Goal: Find specific page/section: Find specific page/section

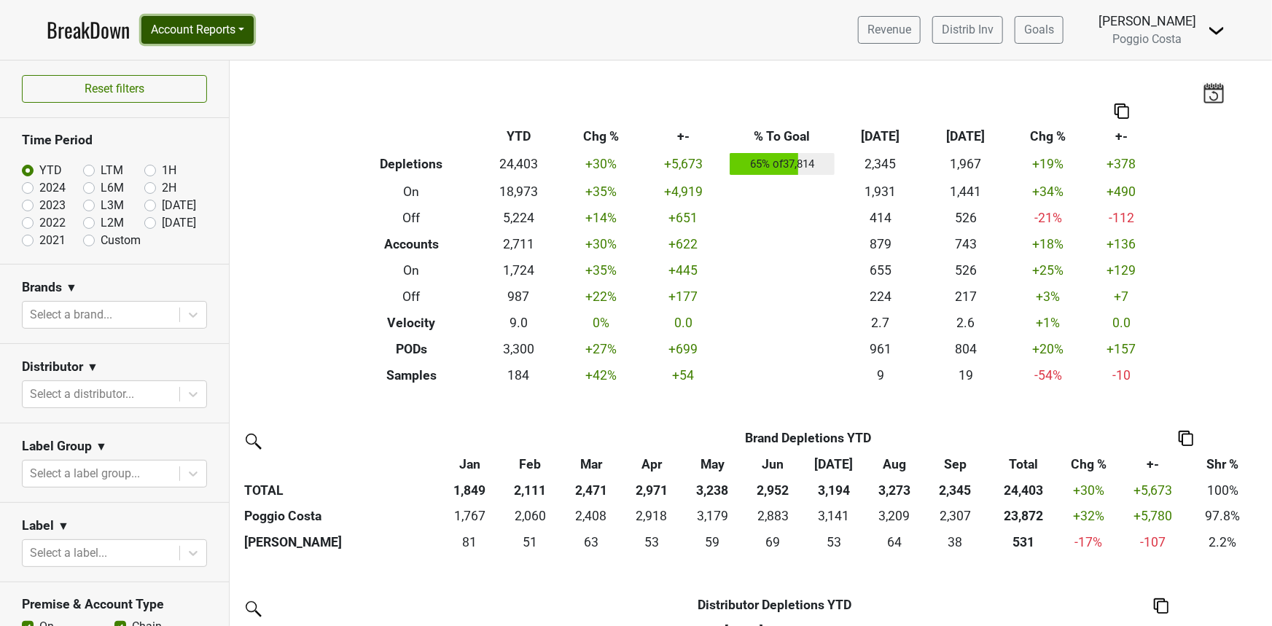
click at [208, 32] on button "Account Reports" at bounding box center [197, 30] width 112 height 28
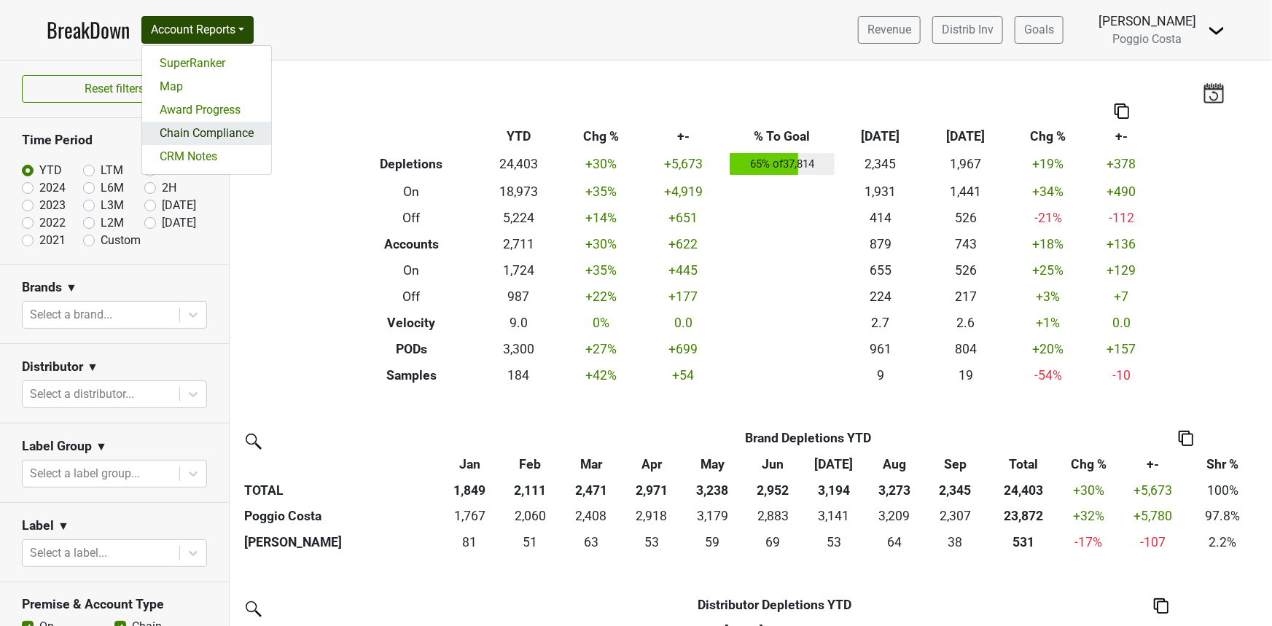
click at [221, 135] on link "Chain Compliance" at bounding box center [206, 133] width 129 height 23
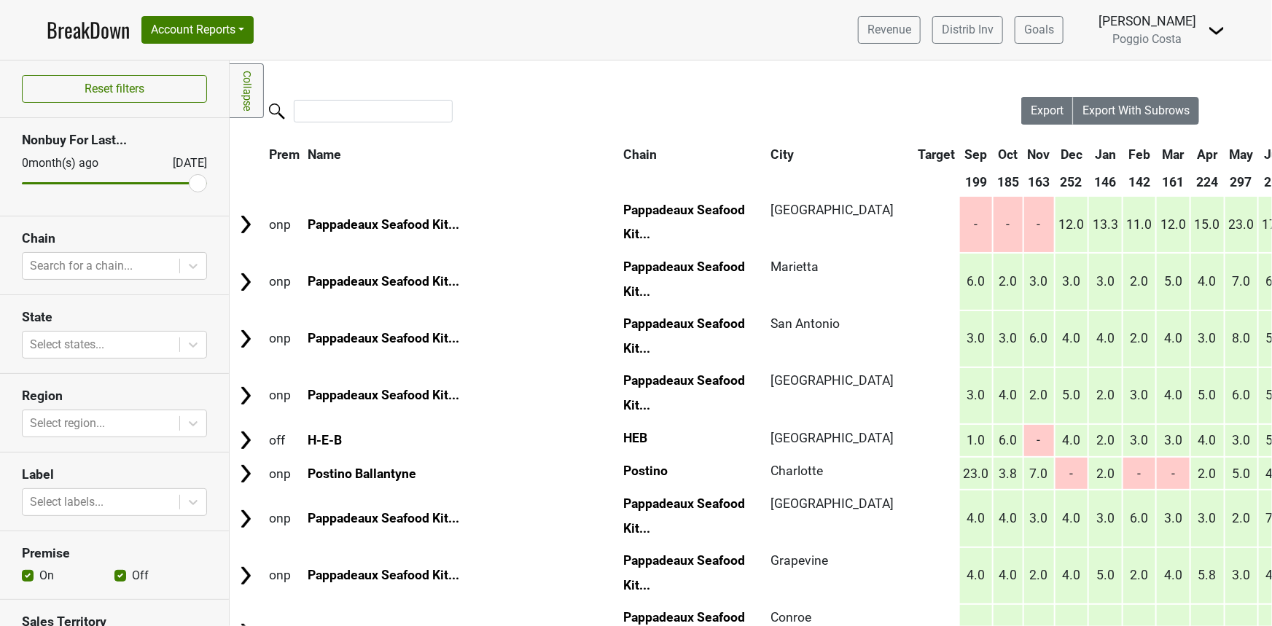
drag, startPoint x: 350, startPoint y: 128, endPoint x: 356, endPoint y: 119, distance: 10.9
click at [350, 125] on div at bounding box center [626, 112] width 792 height 31
click at [361, 109] on input "search" at bounding box center [373, 111] width 159 height 23
paste input "78738"
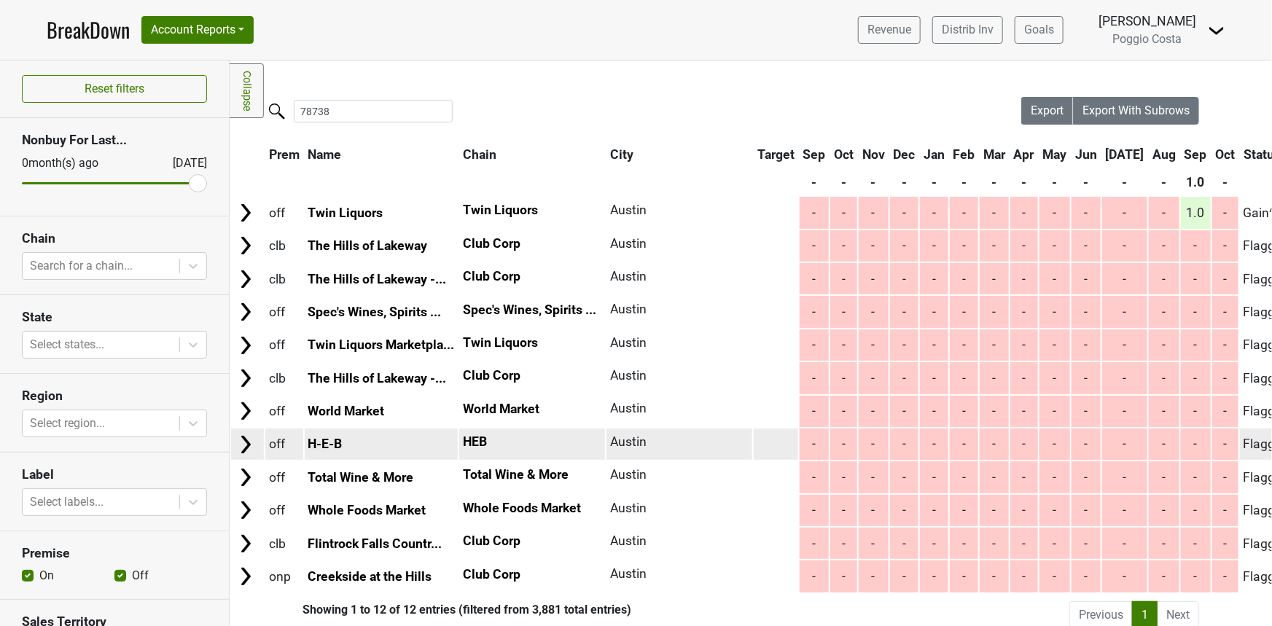
click at [249, 442] on img at bounding box center [246, 445] width 22 height 22
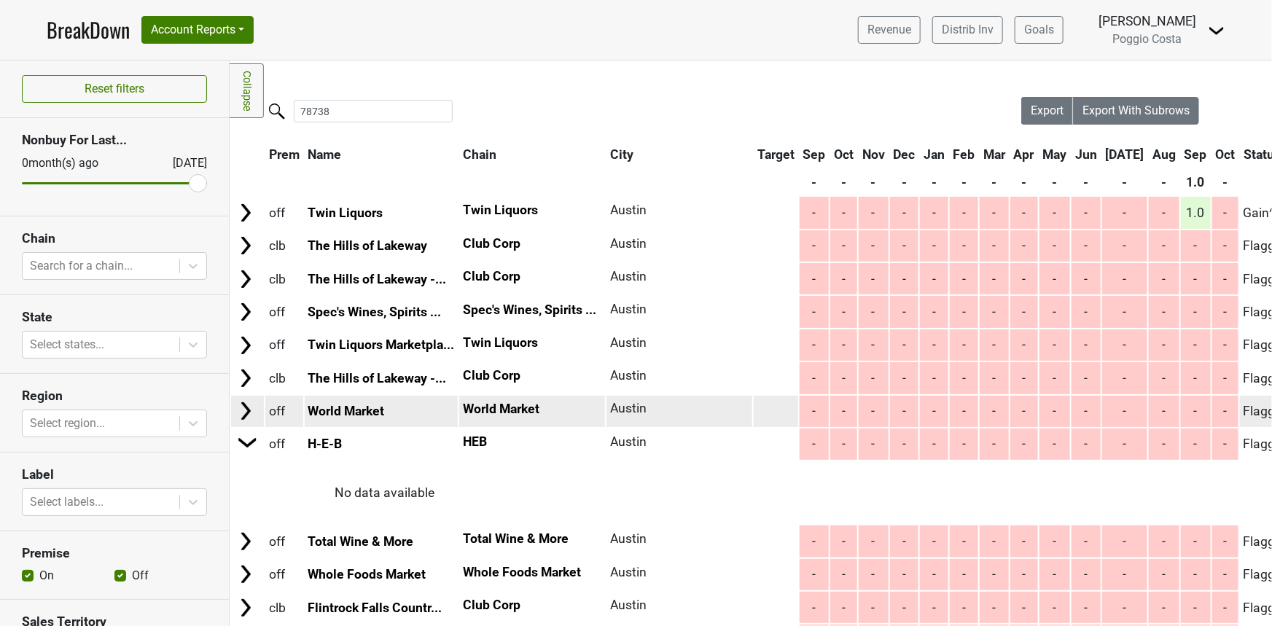
click at [255, 413] on img at bounding box center [246, 411] width 22 height 22
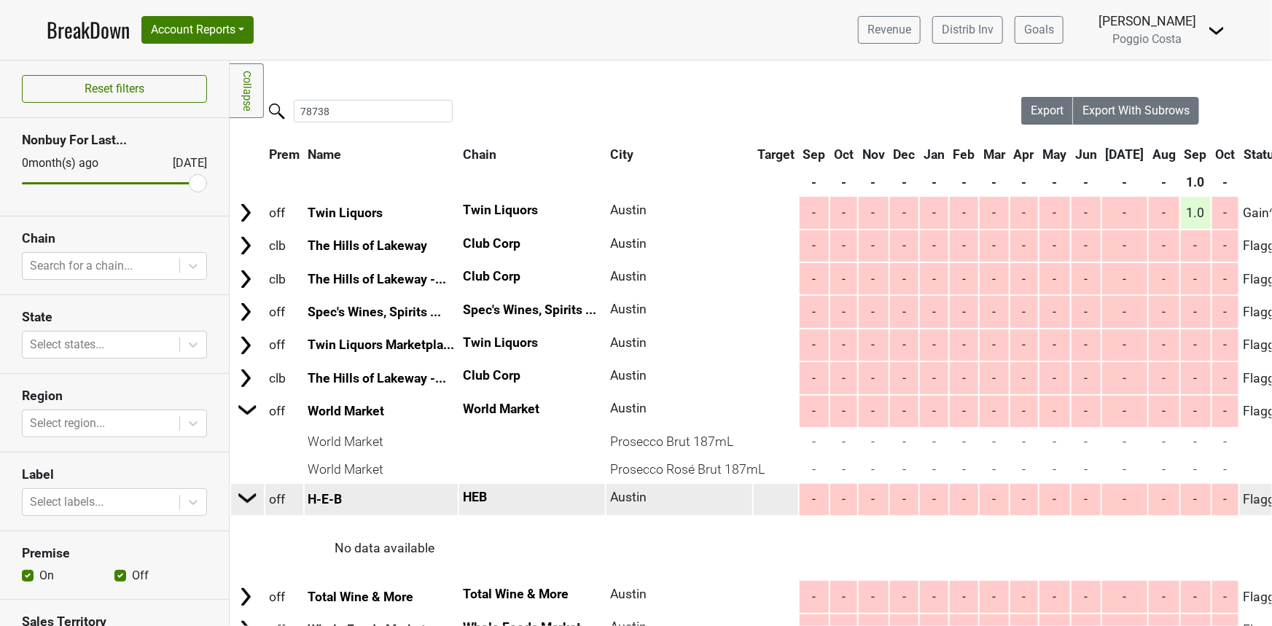
click at [249, 500] on img at bounding box center [248, 498] width 22 height 22
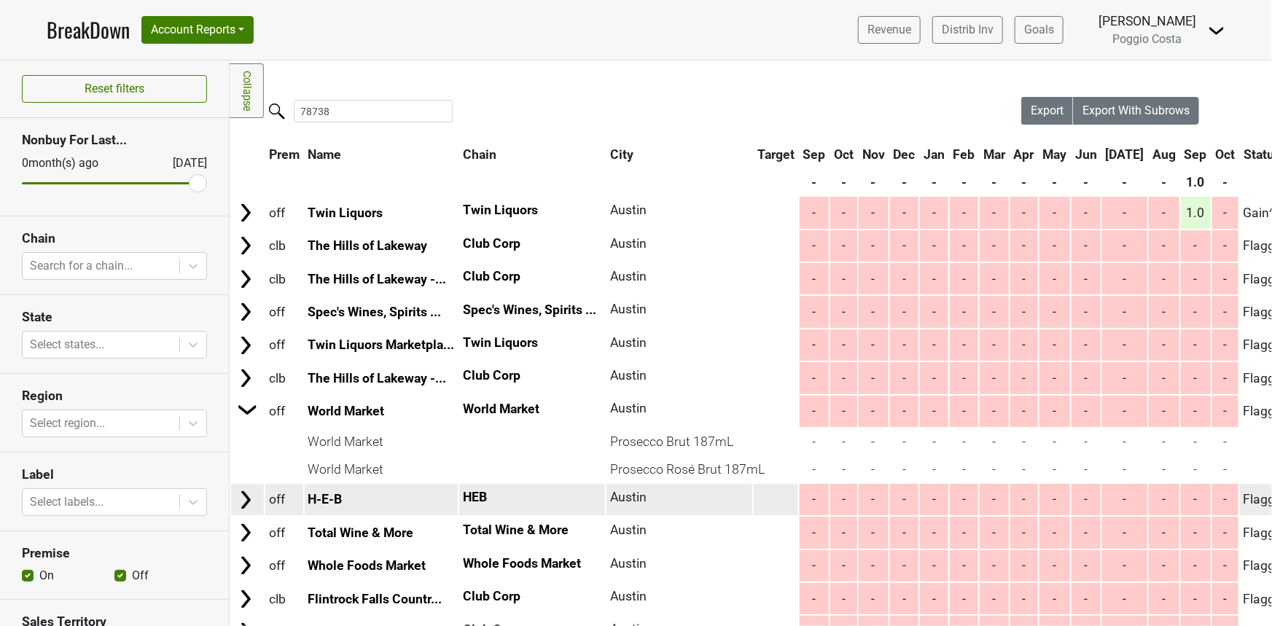
click at [249, 500] on img at bounding box center [246, 500] width 22 height 22
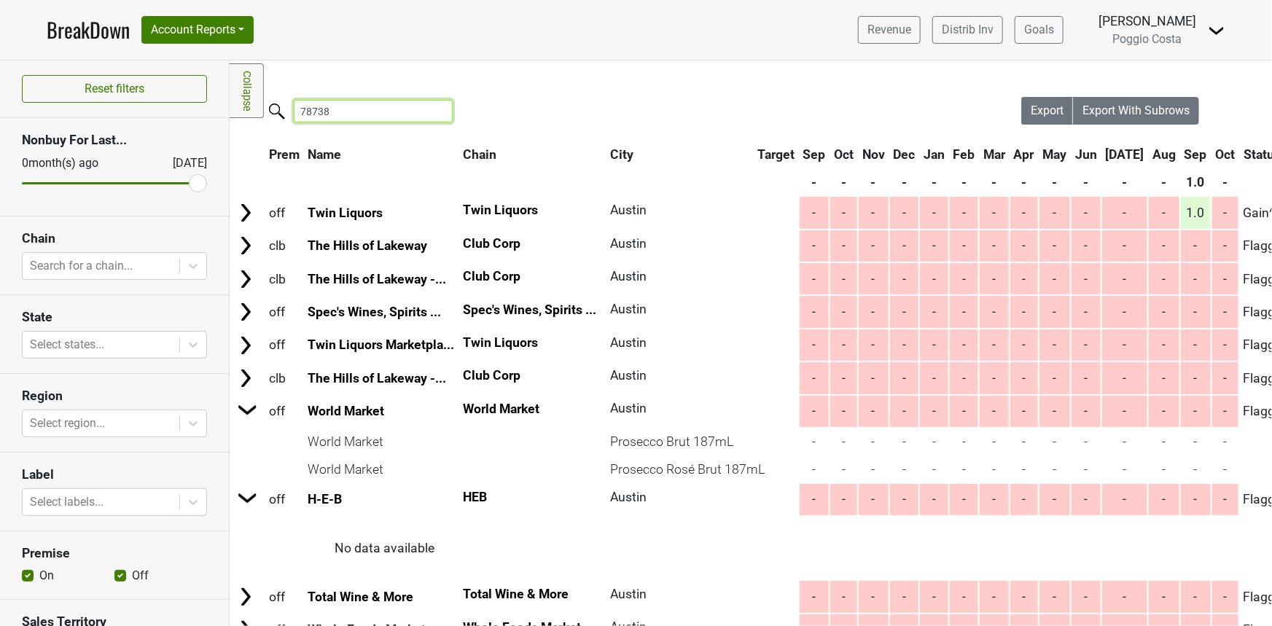
drag, startPoint x: 324, startPoint y: 109, endPoint x: 281, endPoint y: 106, distance: 42.4
click at [281, 106] on label "78738" at bounding box center [344, 110] width 159 height 26
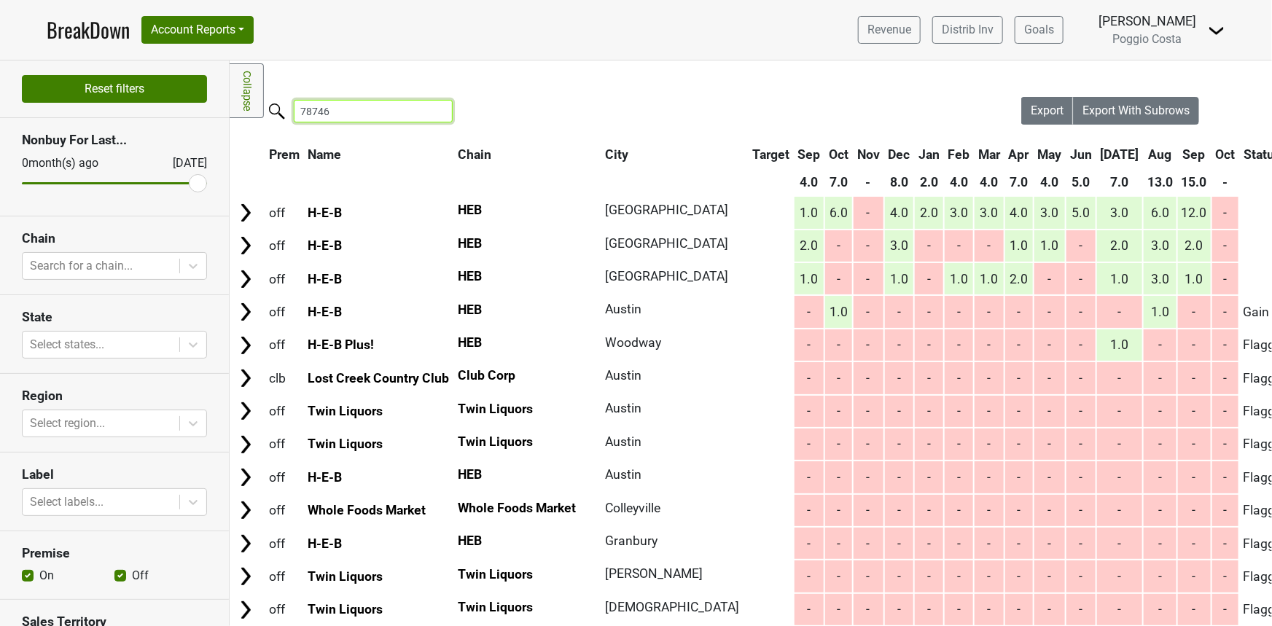
drag, startPoint x: 335, startPoint y: 114, endPoint x: 173, endPoint y: 85, distance: 164.4
click at [173, 85] on div "Reset filters Nonbuy For Last... [DATE] [DATE] Chain Search for a chain... Stat…" at bounding box center [636, 344] width 1272 height 566
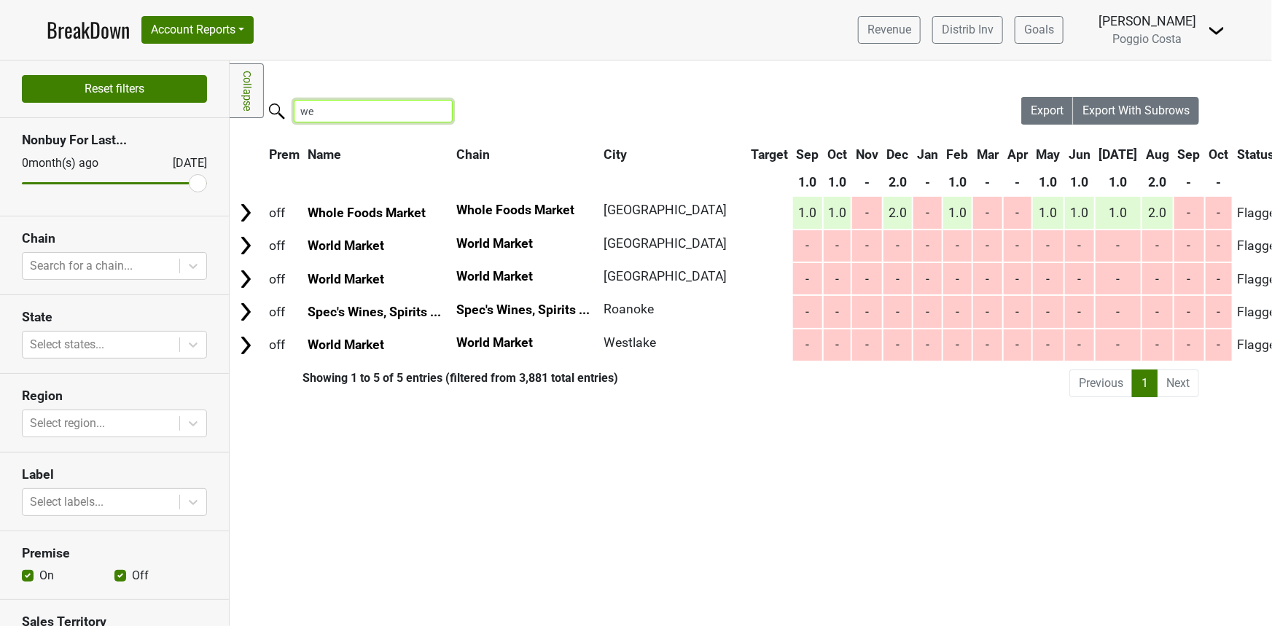
type input "w"
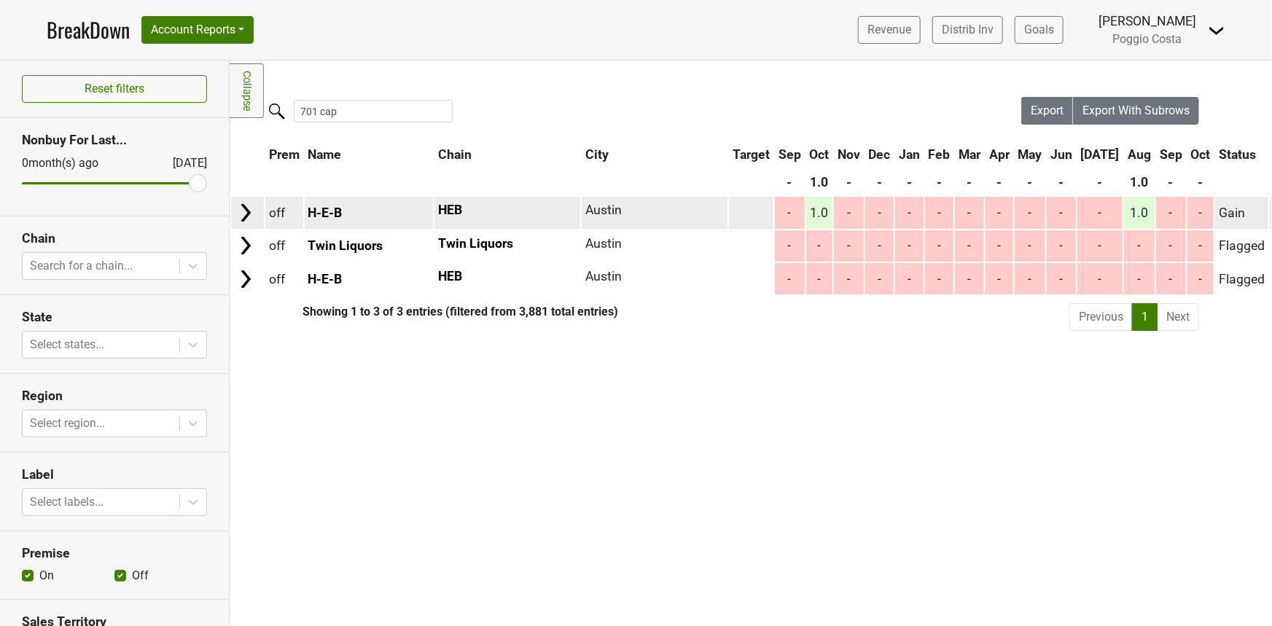
click at [249, 212] on img at bounding box center [246, 213] width 22 height 22
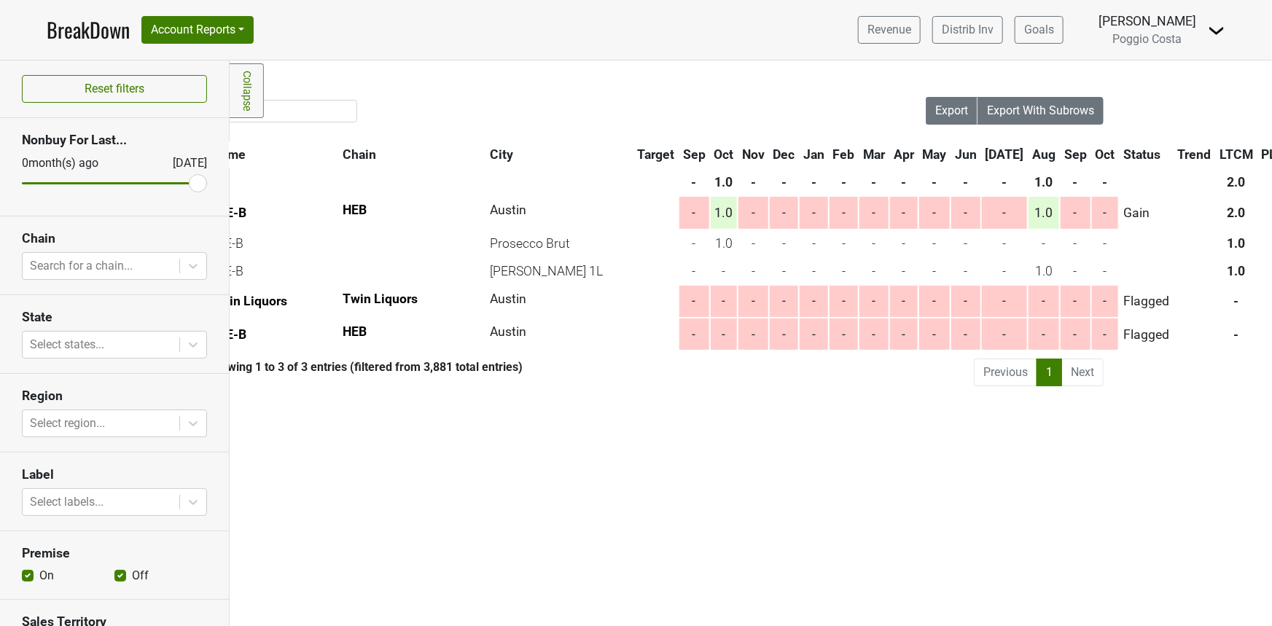
scroll to position [0, 92]
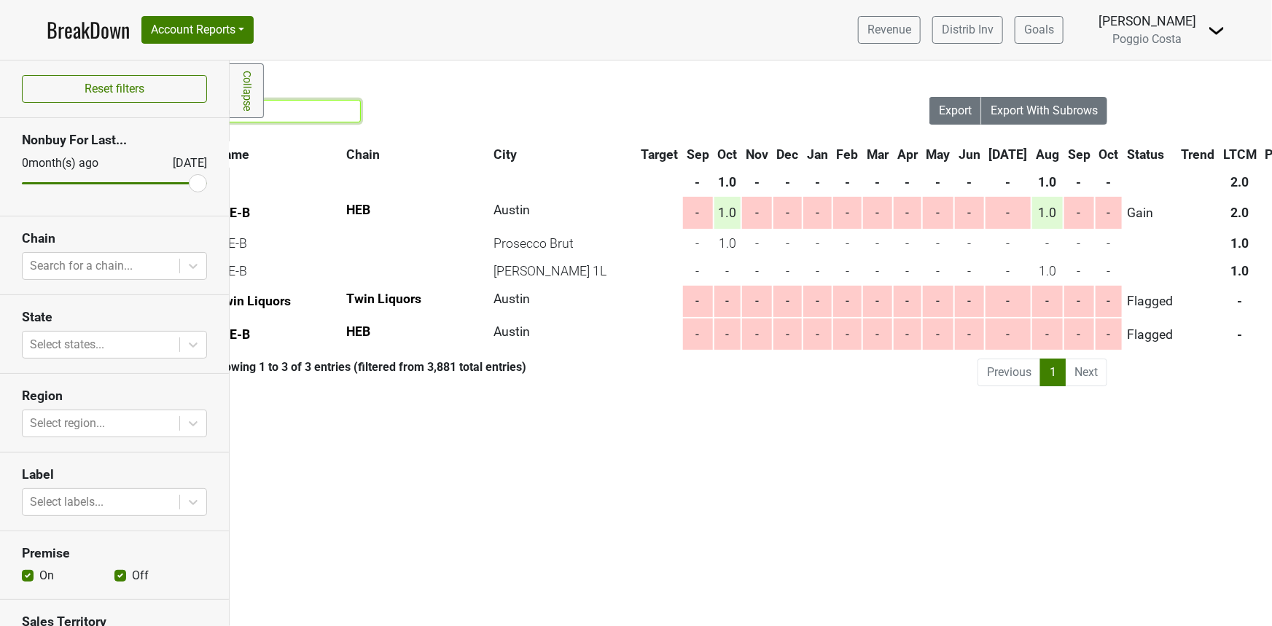
drag, startPoint x: 332, startPoint y: 105, endPoint x: 243, endPoint y: 105, distance: 88.2
click at [243, 105] on div "Filters Collapse Loading, please wait... Please wait, your file is being downlo…" at bounding box center [751, 344] width 1042 height 566
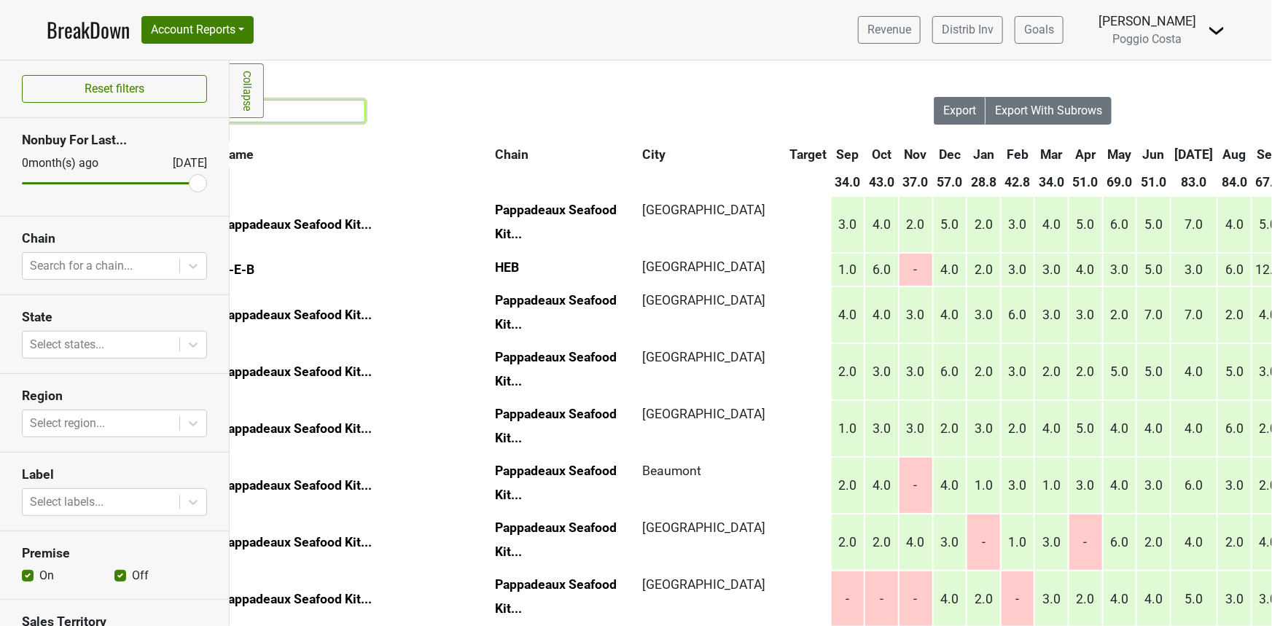
type input "7"
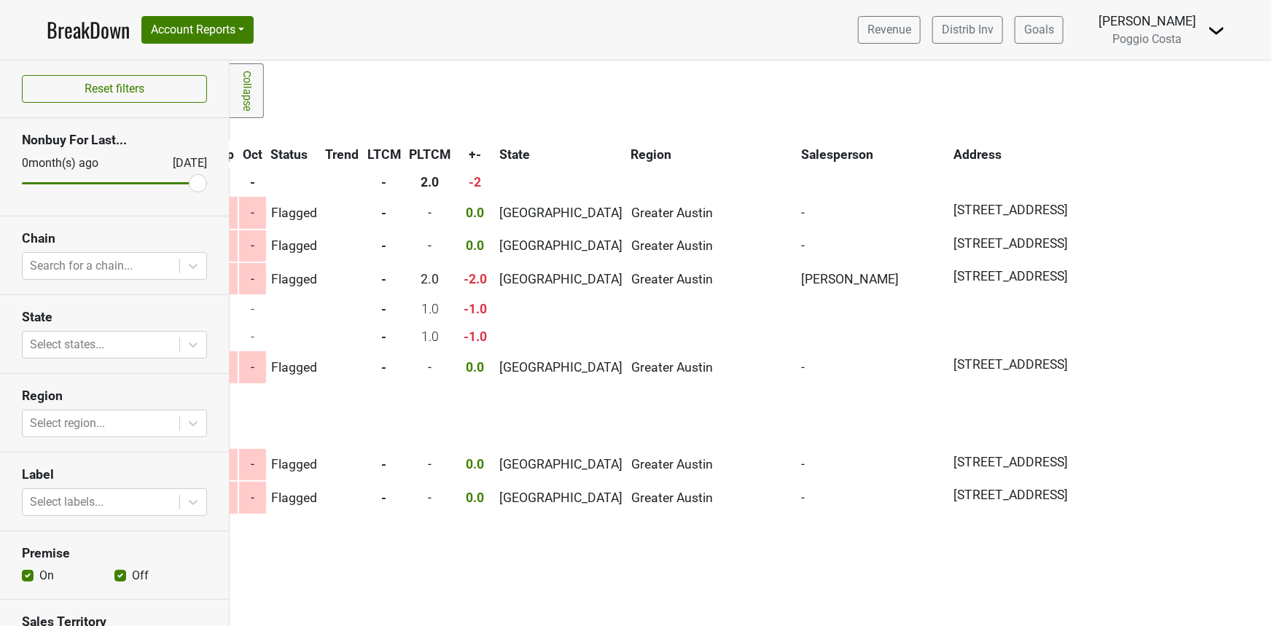
scroll to position [0, 0]
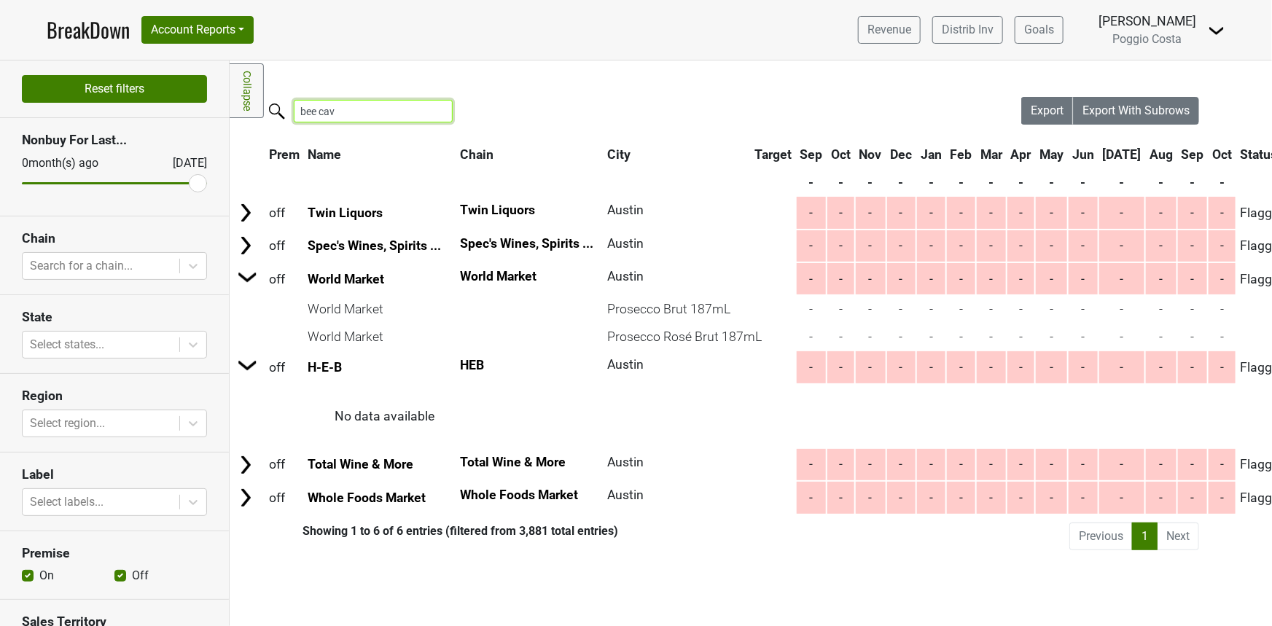
drag, startPoint x: 359, startPoint y: 109, endPoint x: 66, endPoint y: 90, distance: 294.3
click at [66, 91] on div "Reset filters Nonbuy For Last... [DATE] [DATE] Chain Search for a chain... Stat…" at bounding box center [636, 344] width 1272 height 566
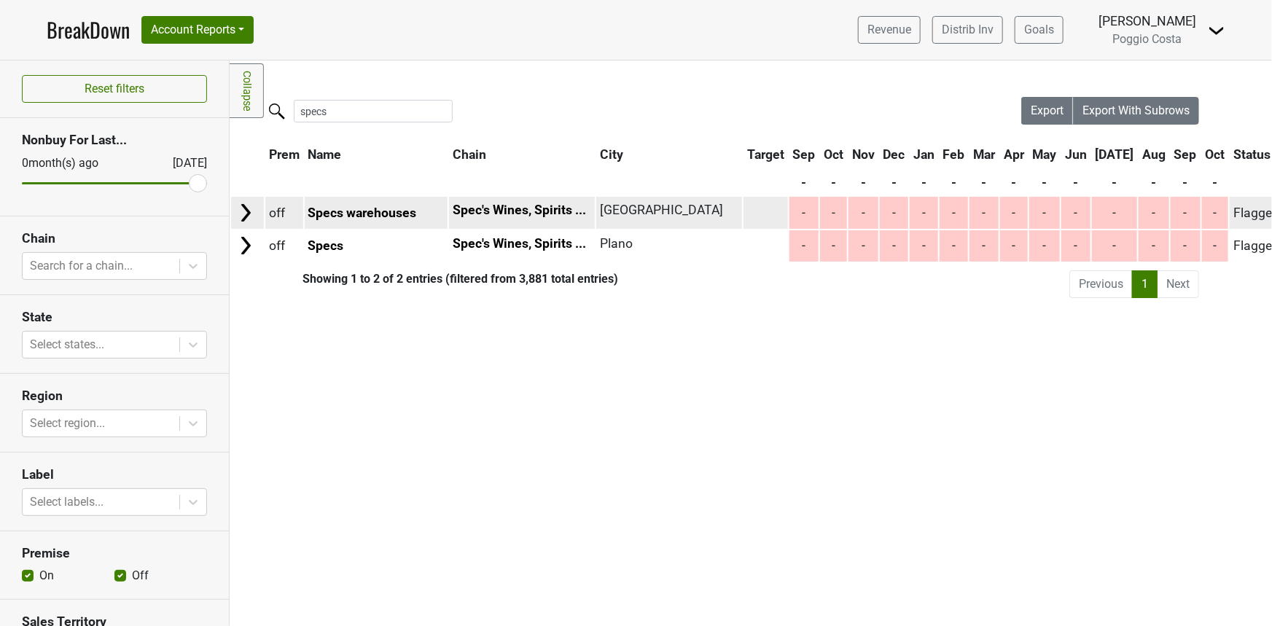
click at [246, 216] on img at bounding box center [246, 213] width 22 height 22
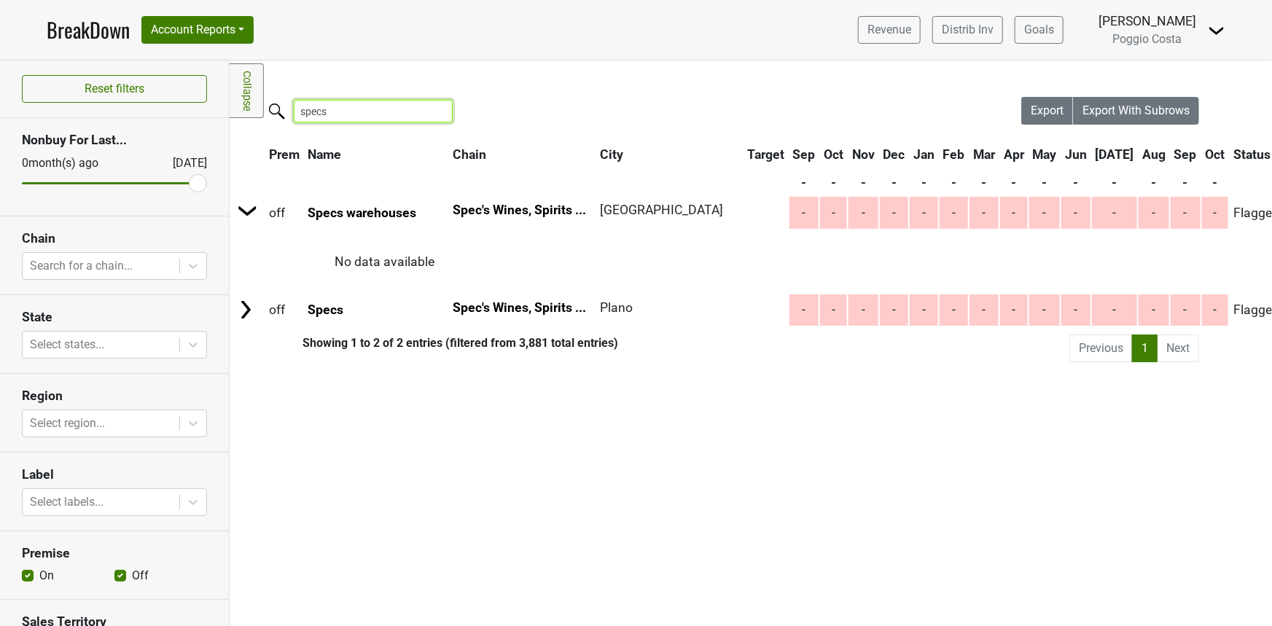
click at [348, 103] on input "specs" at bounding box center [373, 111] width 159 height 23
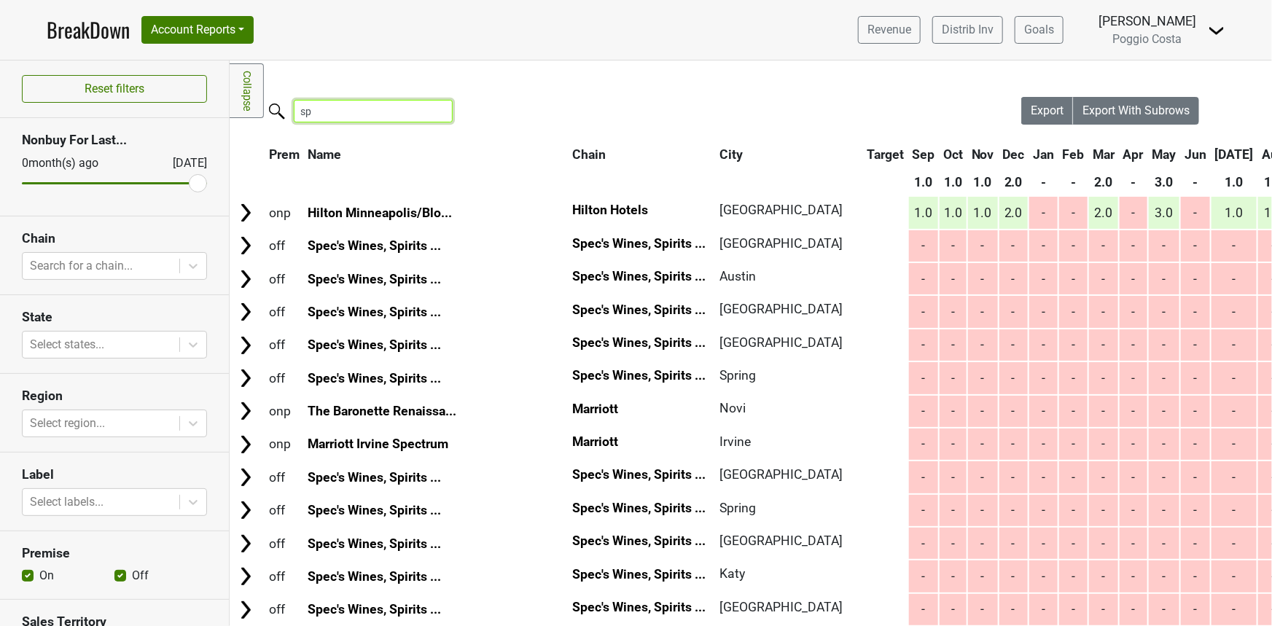
type input "s"
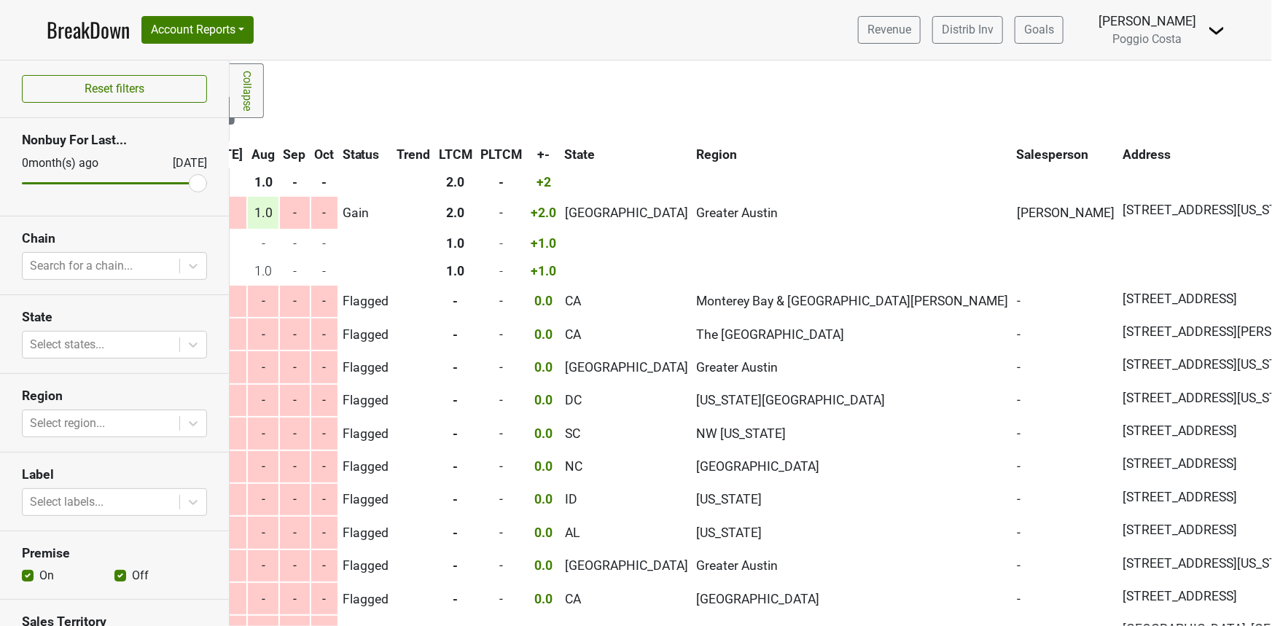
scroll to position [0, 981]
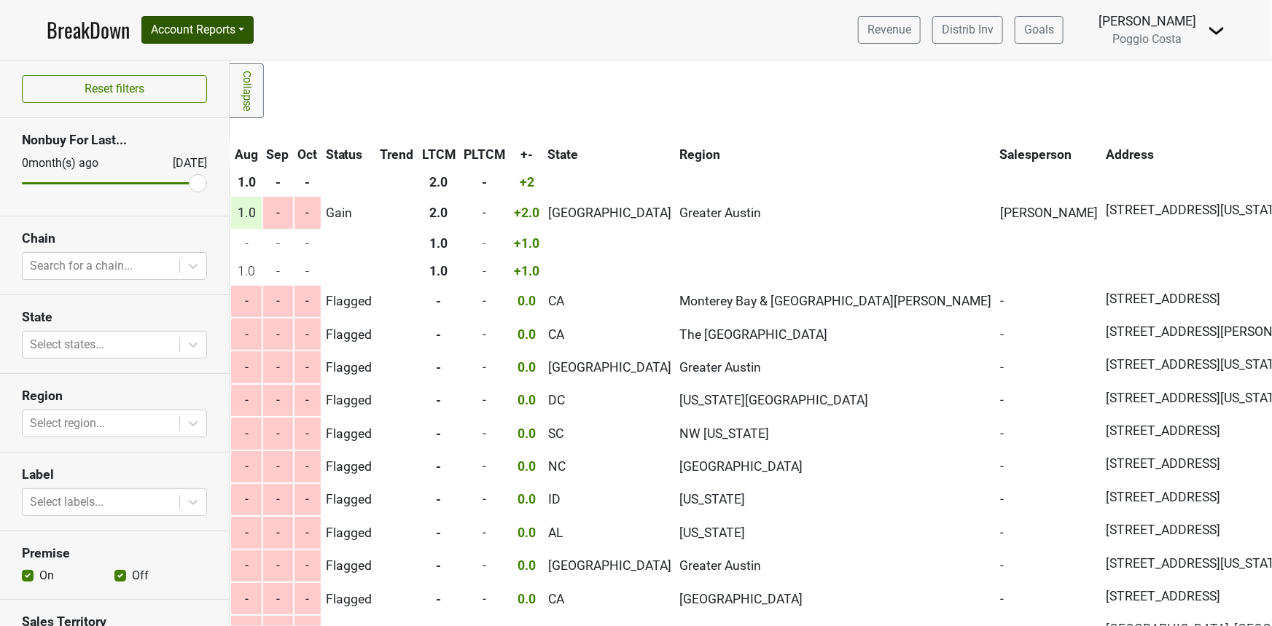
type input "s capit"
click at [192, 25] on button "Account Reports" at bounding box center [197, 30] width 112 height 28
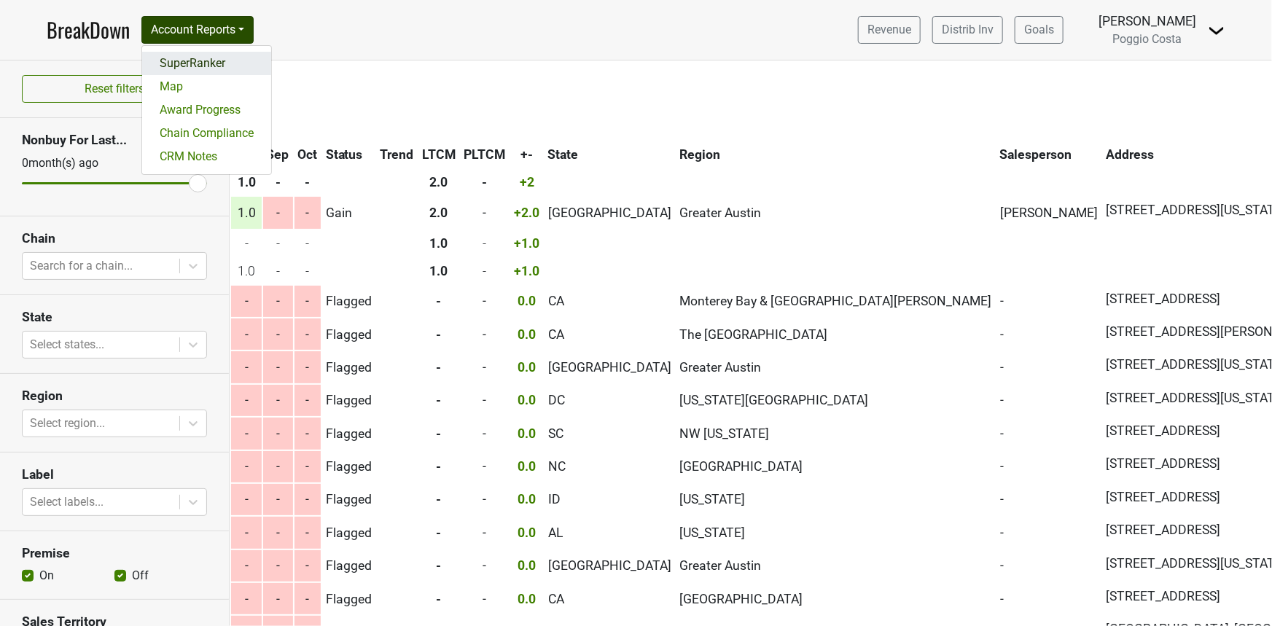
click at [196, 52] on link "SuperRanker" at bounding box center [206, 63] width 129 height 23
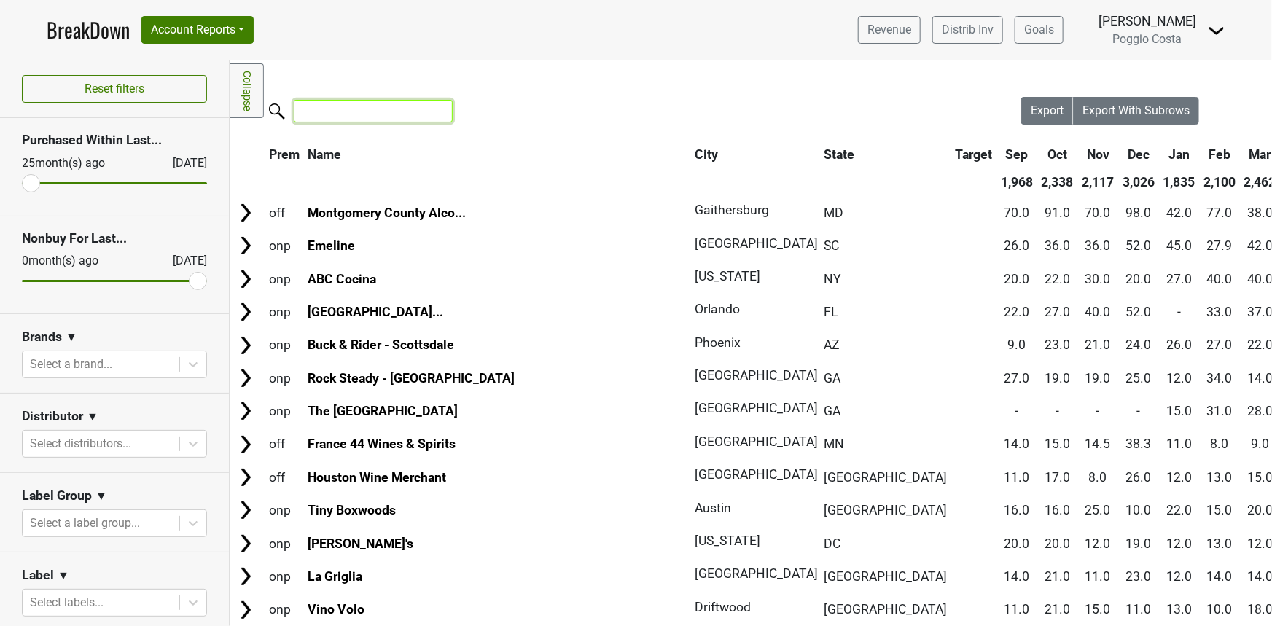
click at [374, 117] on input "search" at bounding box center [373, 111] width 159 height 23
click at [369, 109] on input "search" at bounding box center [373, 111] width 159 height 23
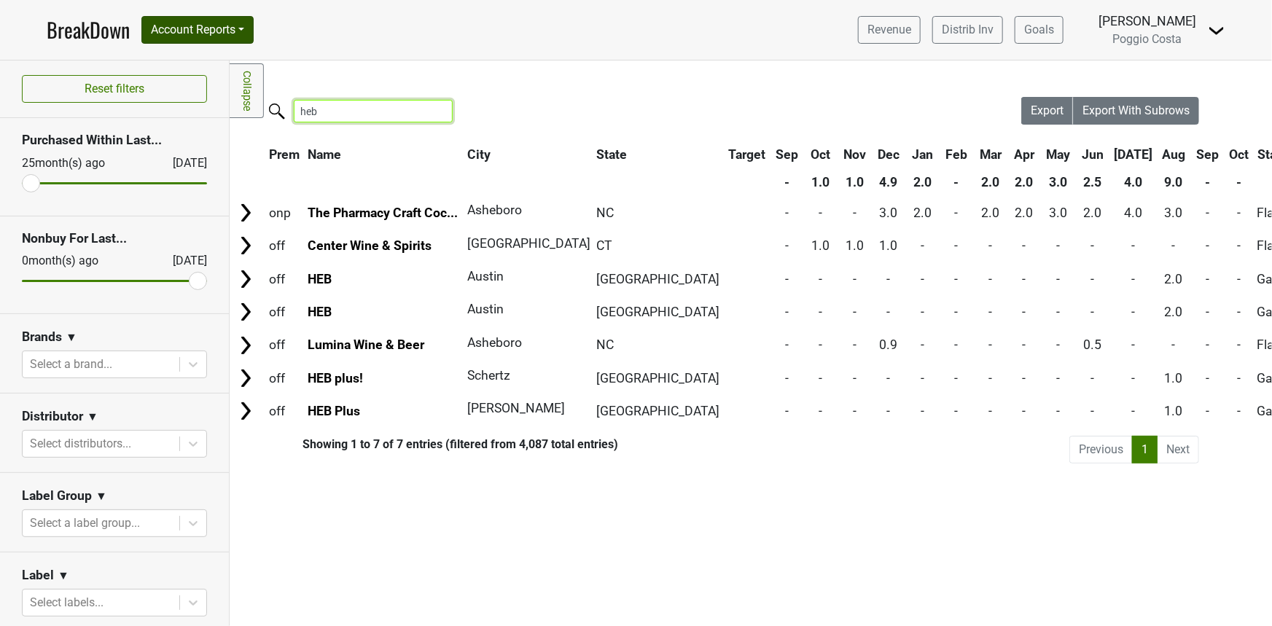
type input "heb"
click at [231, 36] on button "Account Reports" at bounding box center [197, 30] width 112 height 28
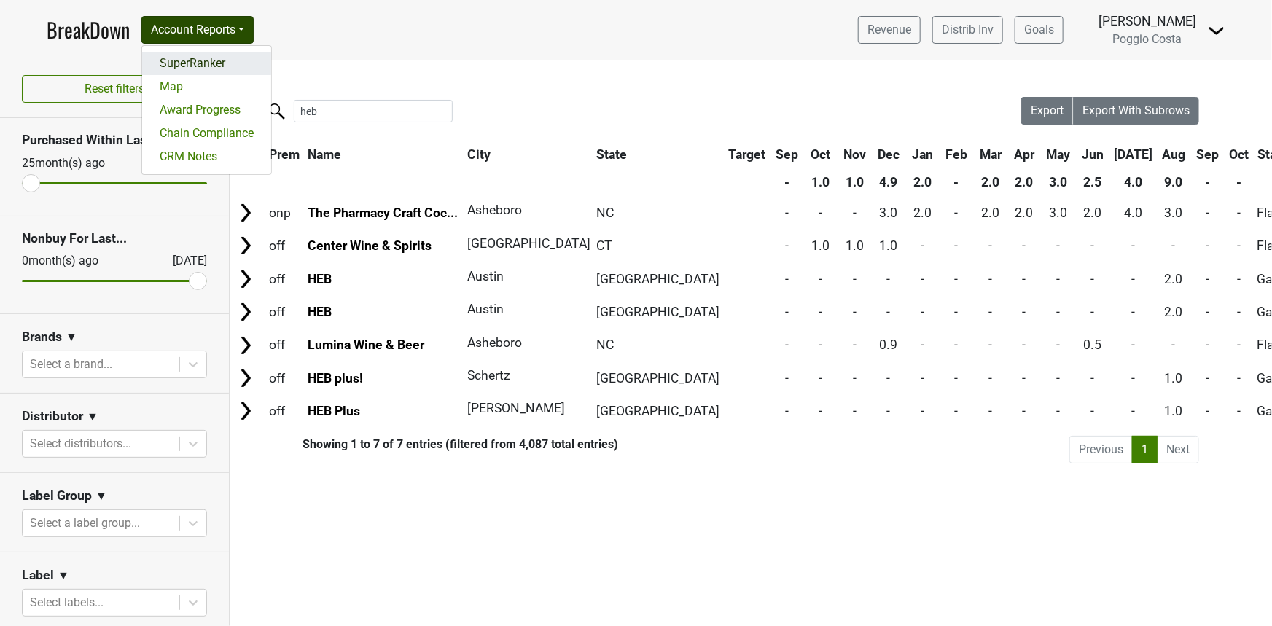
click at [222, 63] on link "SuperRanker" at bounding box center [206, 63] width 129 height 23
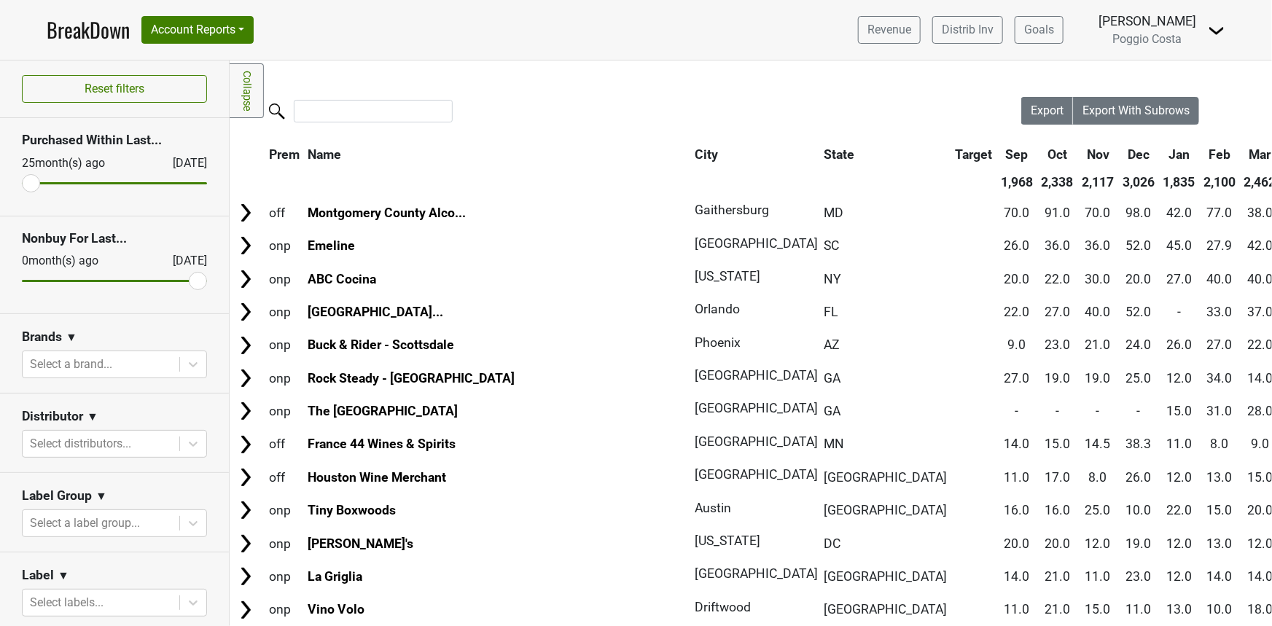
click at [354, 124] on div at bounding box center [626, 112] width 792 height 31
click at [365, 114] on input "search" at bounding box center [373, 111] width 159 height 23
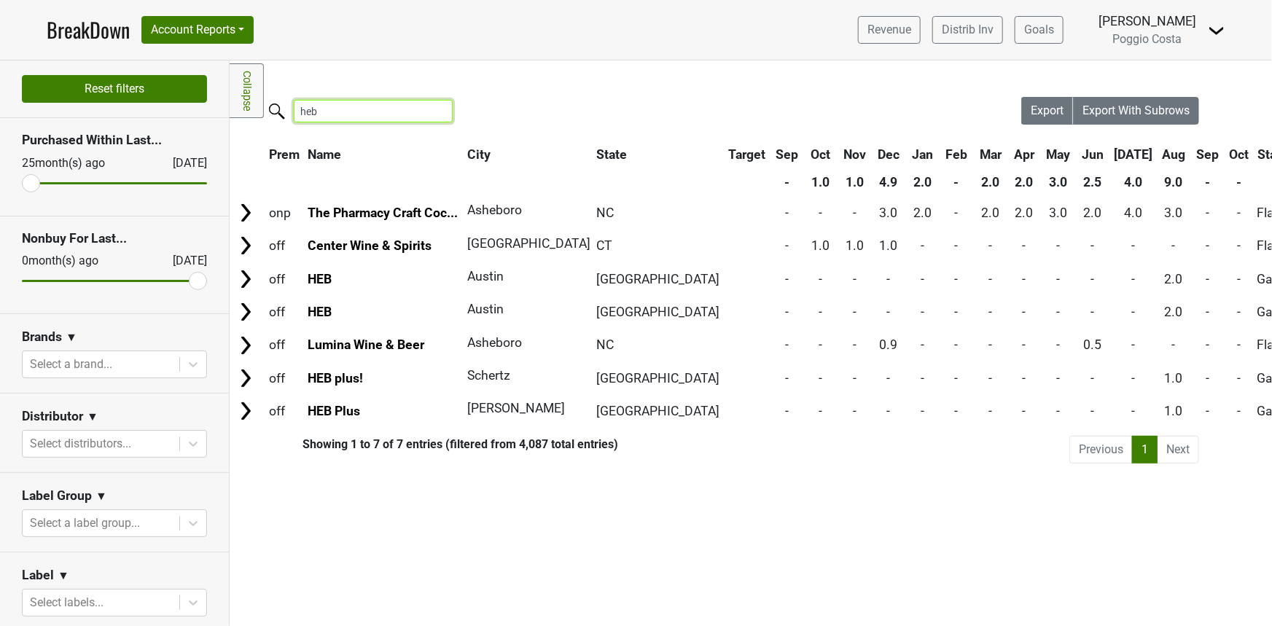
drag, startPoint x: 335, startPoint y: 114, endPoint x: 120, endPoint y: 94, distance: 215.9
click at [120, 95] on div "Reset filters Purchased Within Last... 25 month(s) ago Oct '25 Nonbuy For Last.…" at bounding box center [636, 344] width 1272 height 566
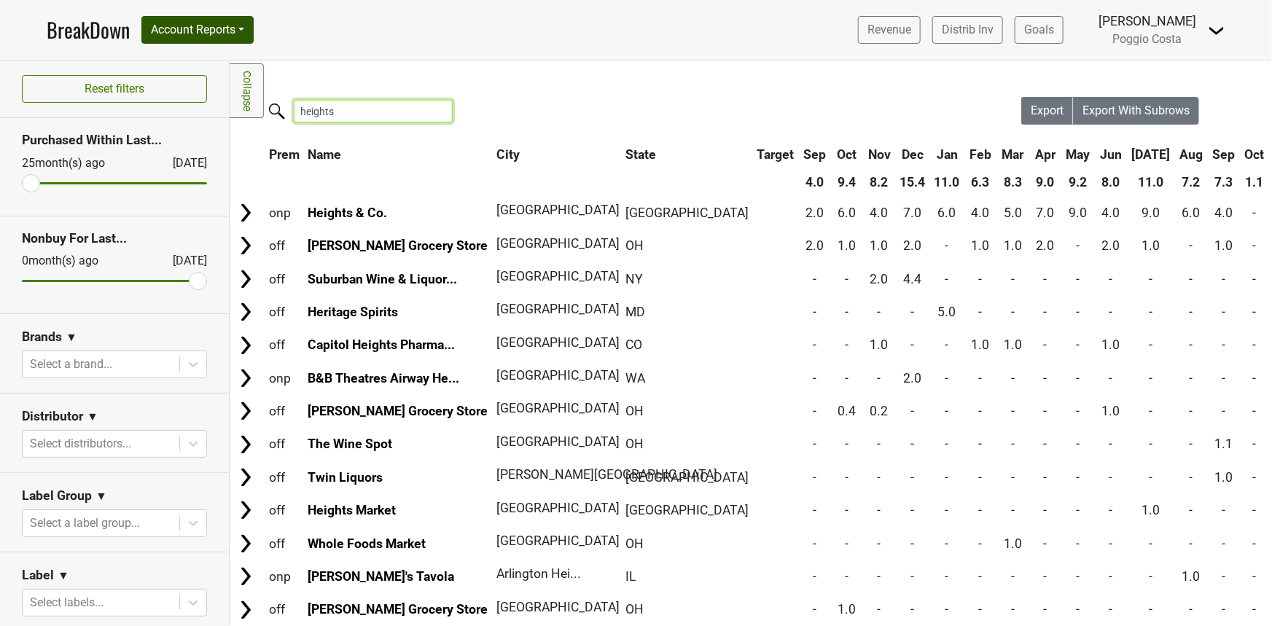
type input "heights"
click at [196, 26] on button "Account Reports" at bounding box center [197, 30] width 112 height 28
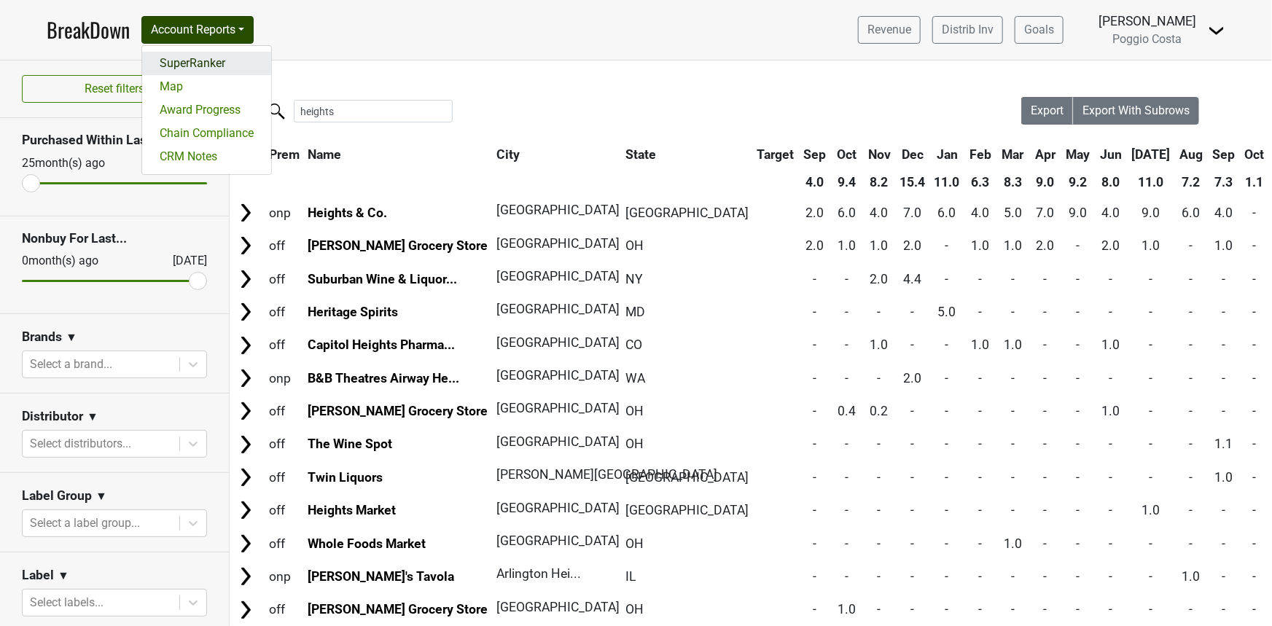
click at [194, 57] on link "SuperRanker" at bounding box center [206, 63] width 129 height 23
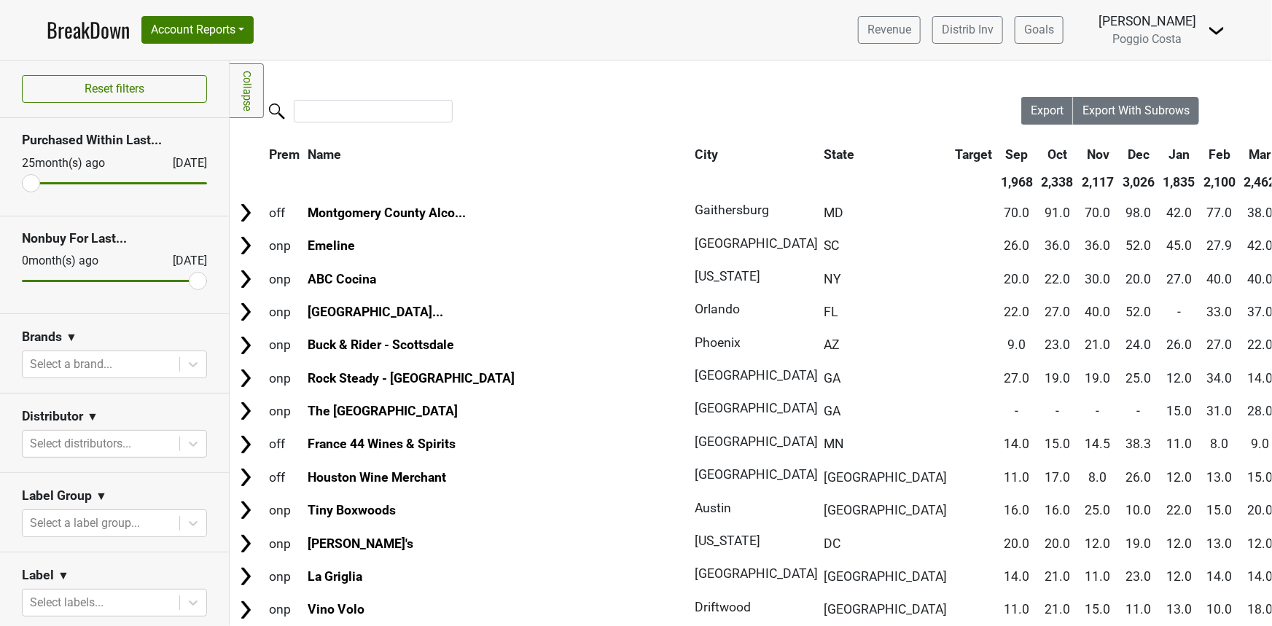
click at [356, 125] on div at bounding box center [626, 112] width 792 height 31
click at [356, 114] on input "search" at bounding box center [373, 111] width 159 height 23
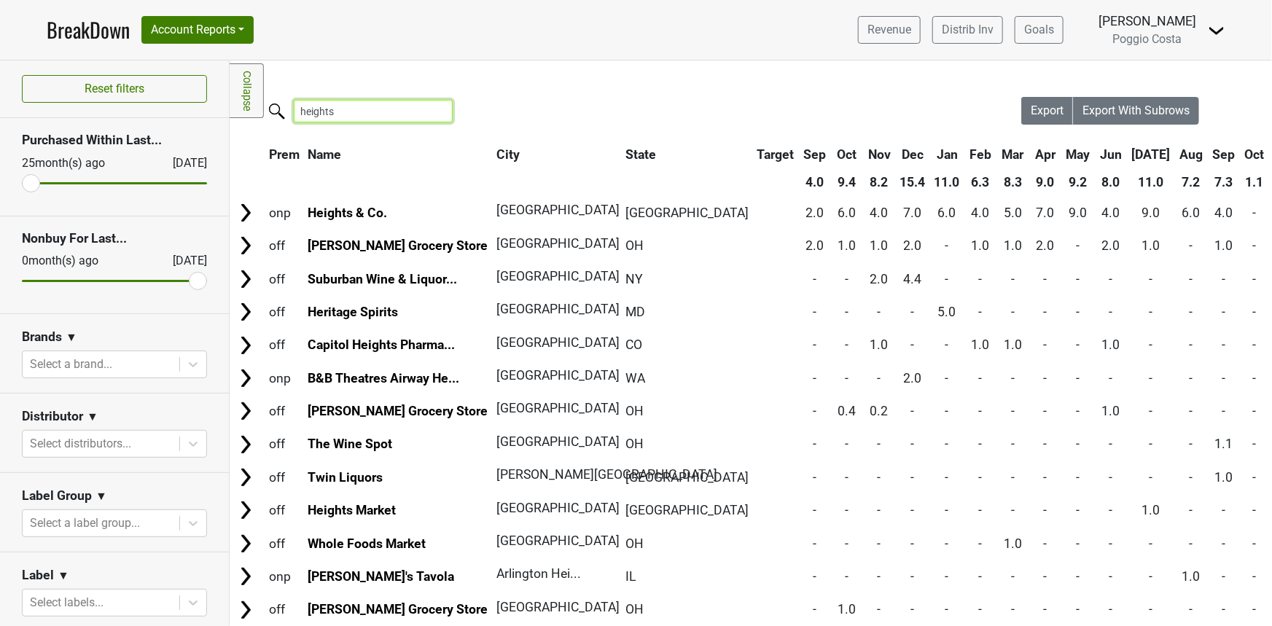
click at [413, 120] on input "heights" at bounding box center [373, 111] width 159 height 23
drag, startPoint x: 380, startPoint y: 106, endPoint x: 0, endPoint y: 62, distance: 383.0
click at [0, 63] on div "Reset filters Purchased Within Last... 25 month(s) ago Oct '25 Nonbuy For Last.…" at bounding box center [636, 344] width 1272 height 566
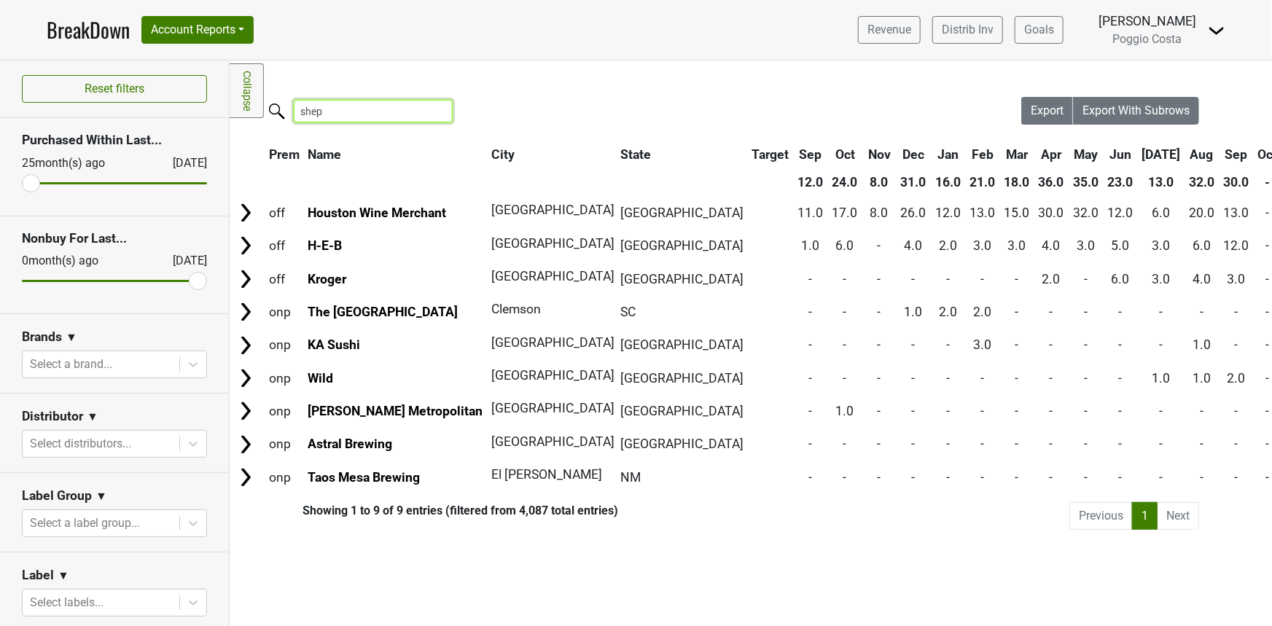
type input "sheph"
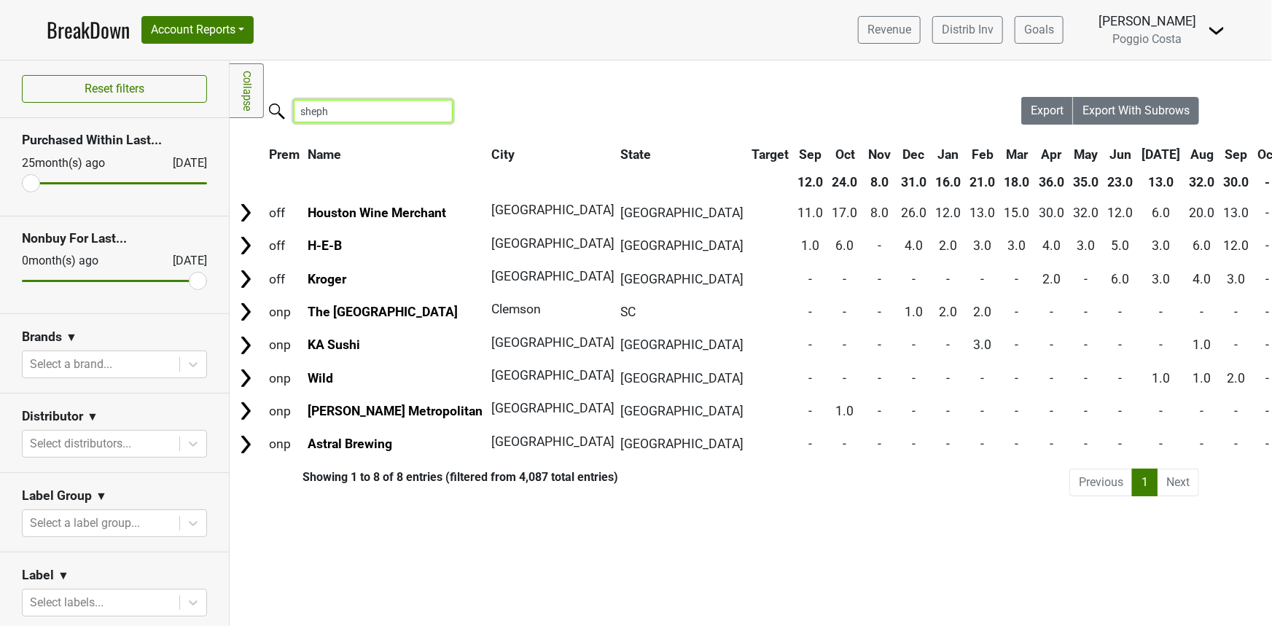
click at [442, 114] on input "sheph" at bounding box center [373, 111] width 159 height 23
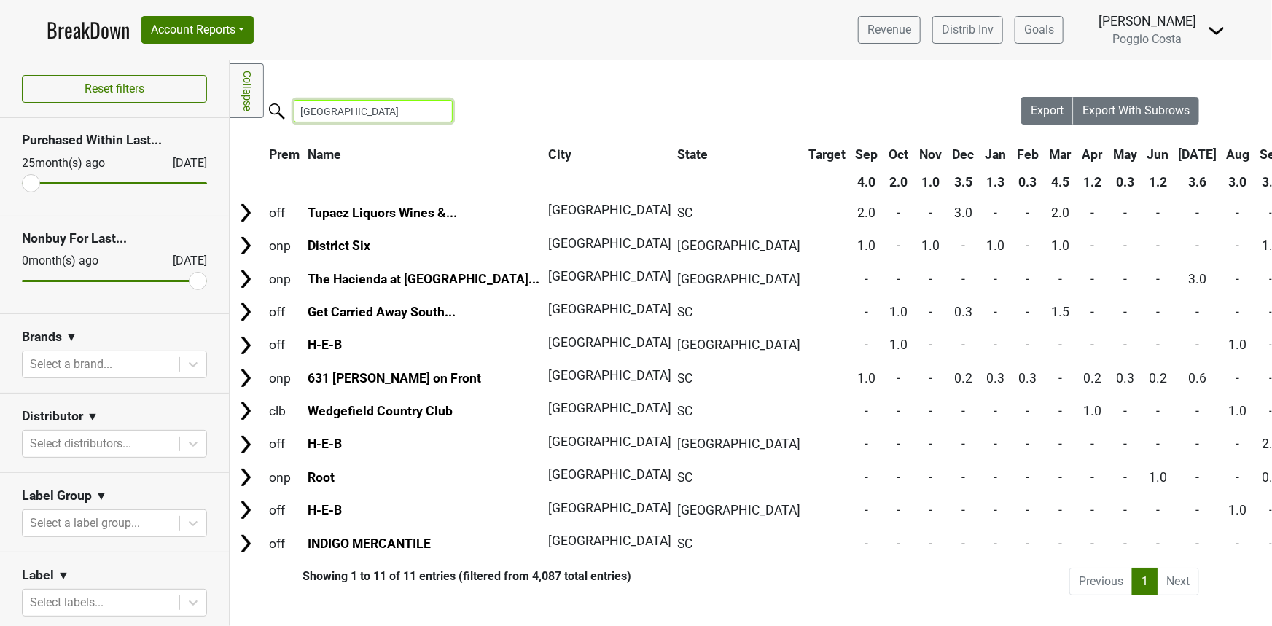
type input "georgetown"
drag, startPoint x: 541, startPoint y: 615, endPoint x: 608, endPoint y: 612, distance: 67.1
click at [608, 612] on div "Filters Collapse Loading, please wait... Please wait, your file is being downlo…" at bounding box center [751, 344] width 1042 height 566
